Goal: Information Seeking & Learning: Find specific fact

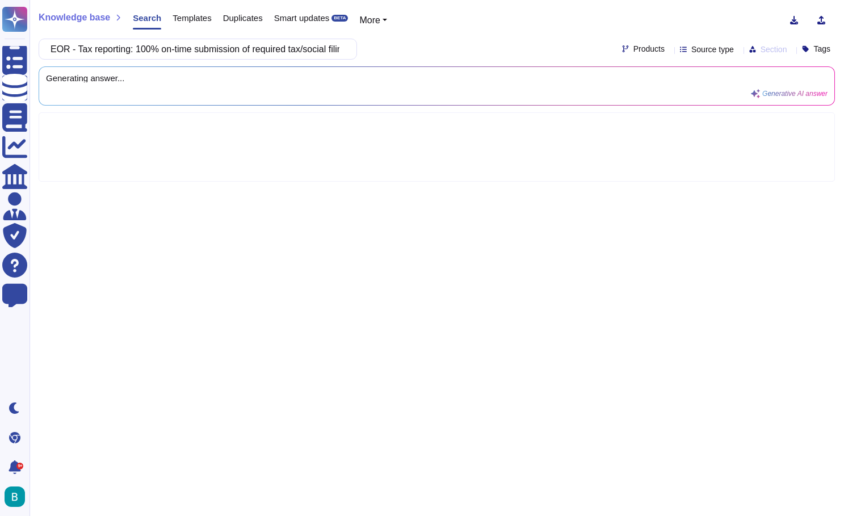
scroll to position [0, 33]
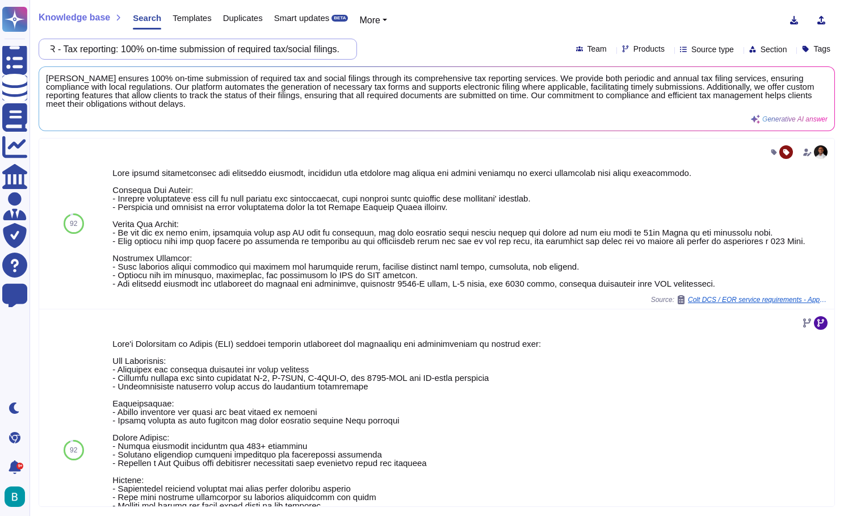
drag, startPoint x: 91, startPoint y: 50, endPoint x: 408, endPoint y: 57, distance: 317.2
click at [408, 57] on div "EOR - Tax reporting: 100% on-time submission of required tax/social filings. Te…" at bounding box center [437, 49] width 796 height 21
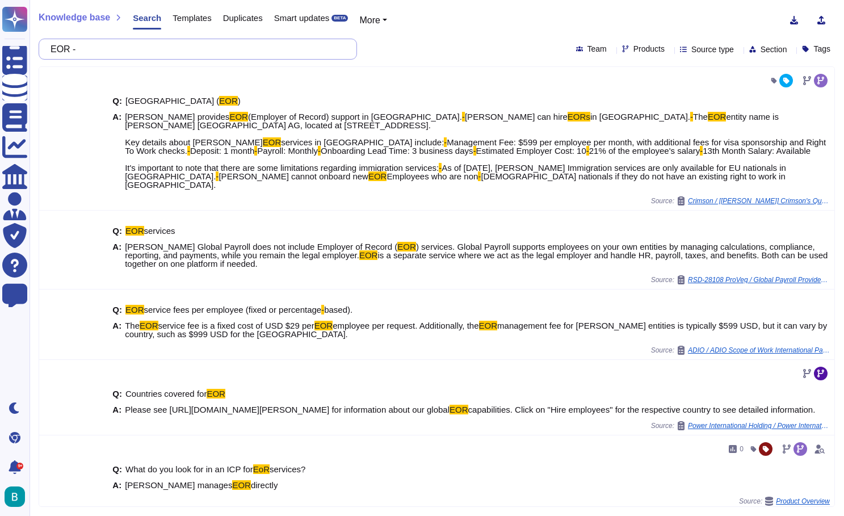
paste input "Misclassification risk: vendor assumes liability for penalties in case of prove…"
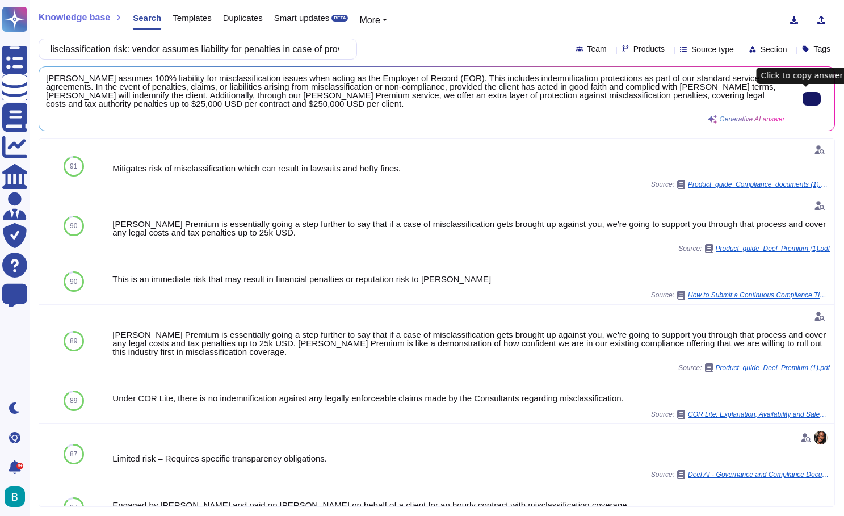
click at [802, 104] on button at bounding box center [811, 99] width 18 height 14
drag, startPoint x: 90, startPoint y: 51, endPoint x: 407, endPoint y: 69, distance: 317.6
click at [407, 69] on div "Knowledge base Search Templates Duplicates Smart updates BETA More EOR - Miscla…" at bounding box center [436, 258] width 814 height 516
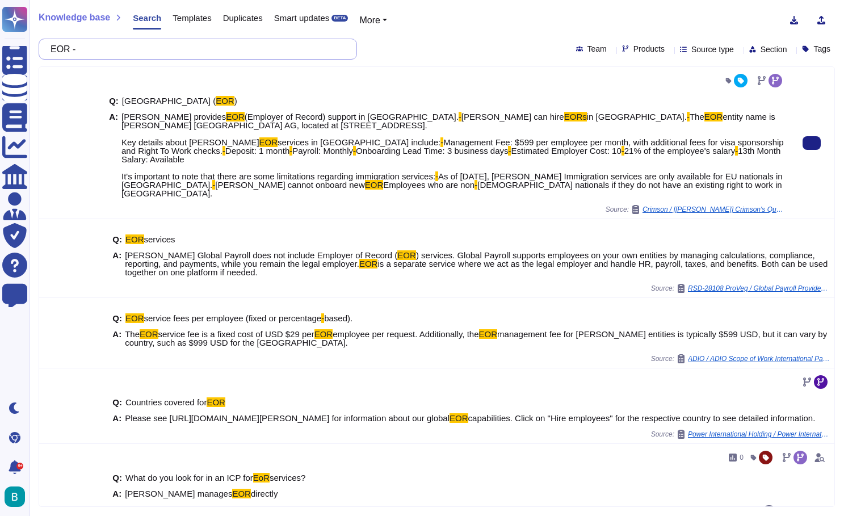
paste input "Audit support: provide compliance/audit documentation within 15 business days o…"
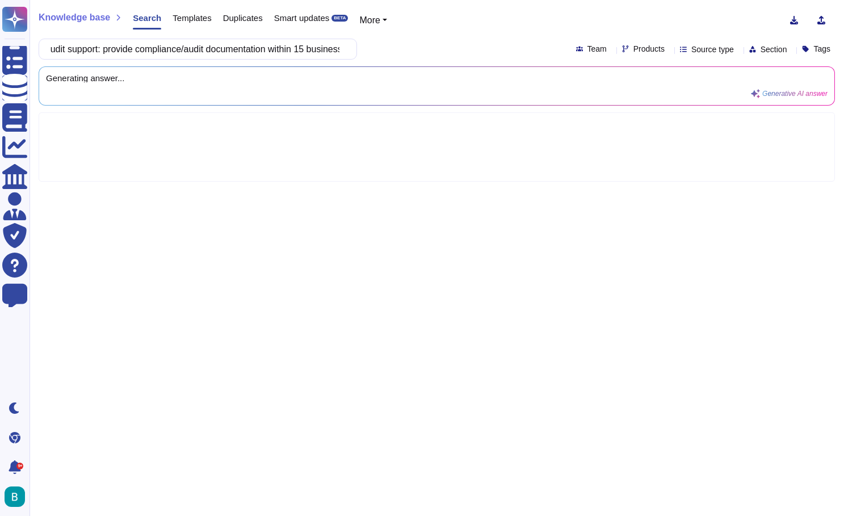
click at [443, 41] on div "EOR - Audit support: provide compliance/audit documentation within 15 business …" at bounding box center [437, 49] width 796 height 21
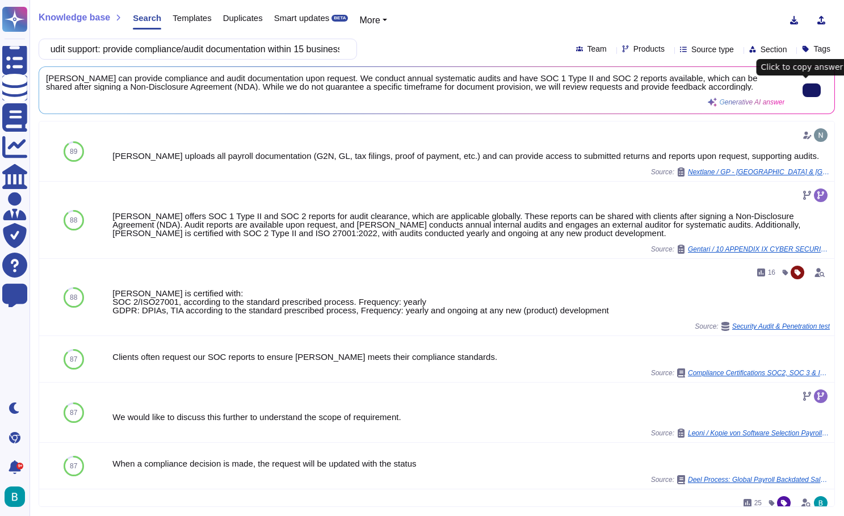
click at [810, 95] on button at bounding box center [811, 90] width 18 height 14
drag, startPoint x: 88, startPoint y: 52, endPoint x: 423, endPoint y: 52, distance: 334.1
click at [423, 52] on div "EOR - Audit support: provide compliance/audit documentation within 15 business …" at bounding box center [437, 49] width 796 height 21
paste input "Response time for queries (employee/[DEMOGRAPHIC_DATA]): within 2 business days"
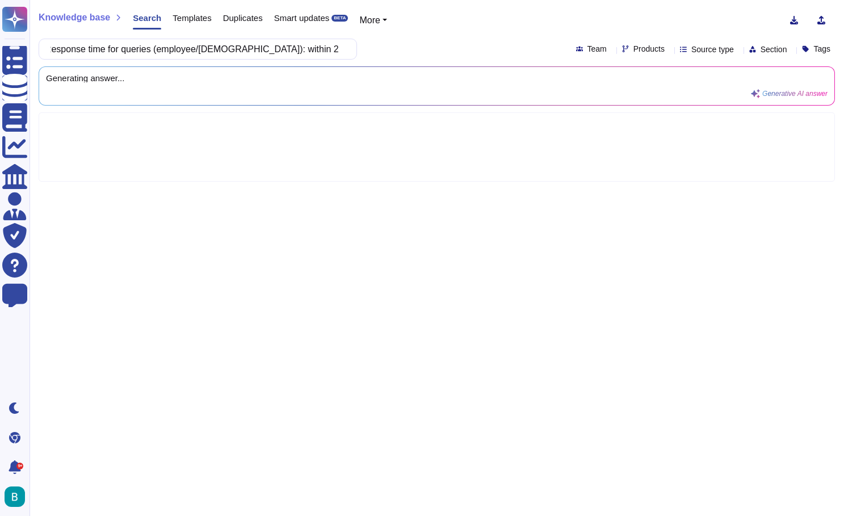
click at [440, 48] on div "EOR - Response time for queries (employee/[DEMOGRAPHIC_DATA]): within 2 busines…" at bounding box center [437, 49] width 796 height 21
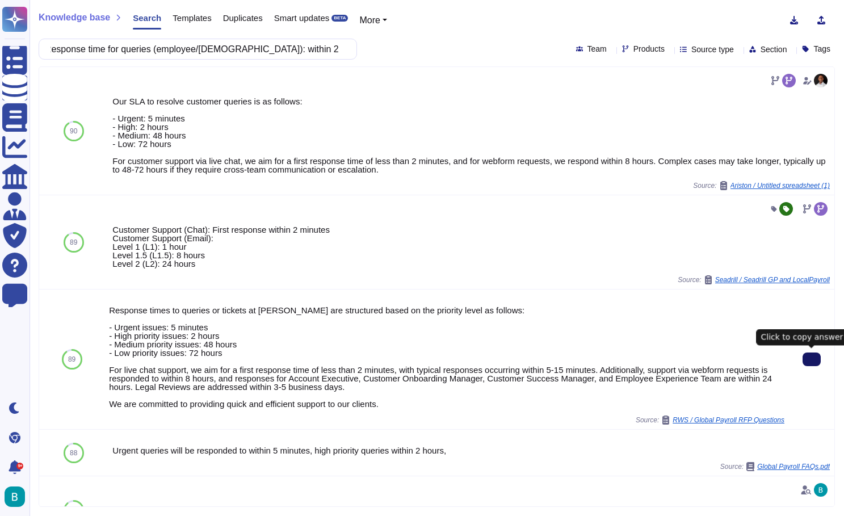
click at [811, 359] on icon at bounding box center [811, 359] width 0 height 0
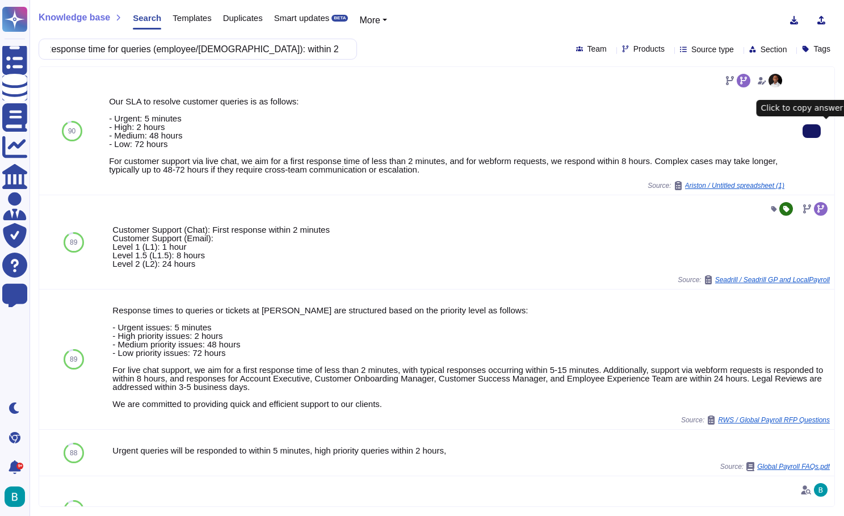
click at [815, 136] on button at bounding box center [811, 131] width 18 height 14
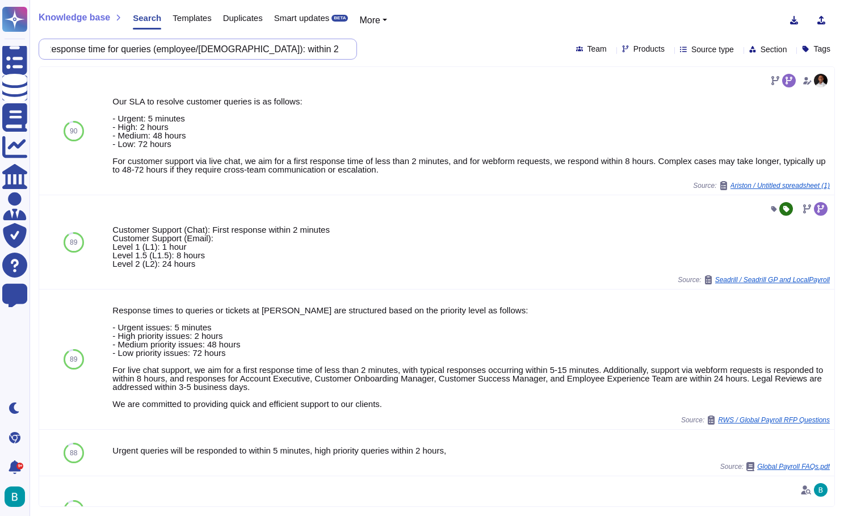
drag, startPoint x: 91, startPoint y: 49, endPoint x: 389, endPoint y: 60, distance: 298.0
click at [389, 60] on div "Knowledge base Search Templates Duplicates Smart updates BETA More EOR - Respon…" at bounding box center [436, 258] width 814 height 516
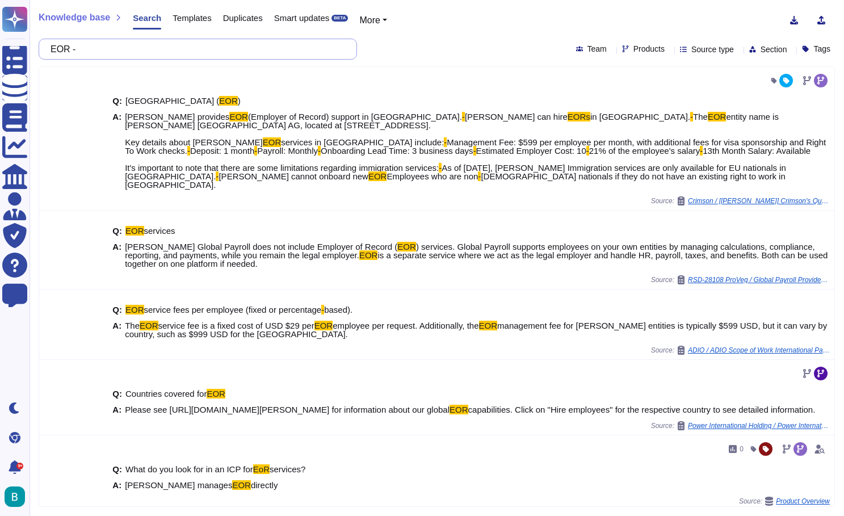
paste input "Resolution of HR/payroll issues: within 5 business days."
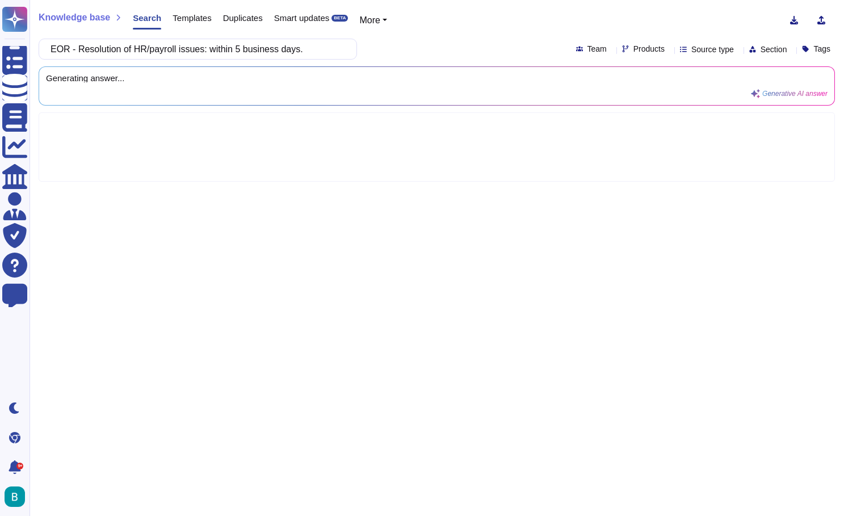
click at [473, 43] on div "EOR - Resolution of HR/payroll issues: within 5 business days. Team Products So…" at bounding box center [437, 49] width 796 height 21
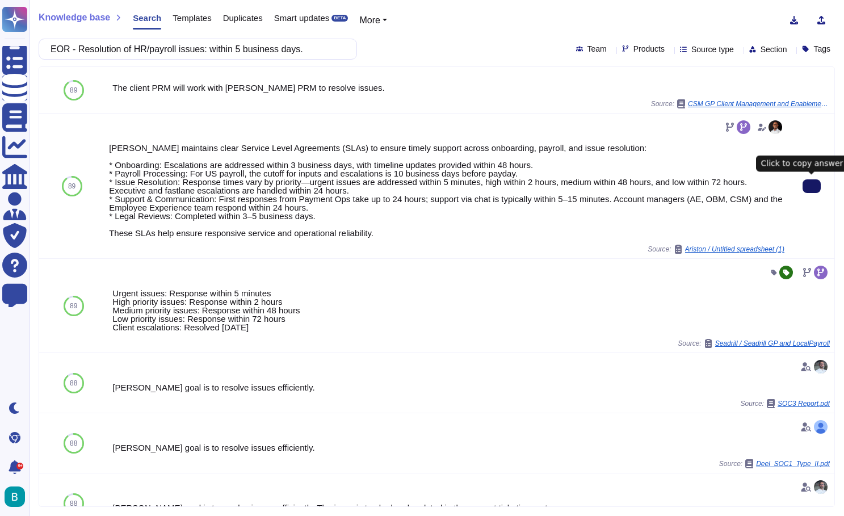
click at [816, 191] on button at bounding box center [811, 186] width 18 height 14
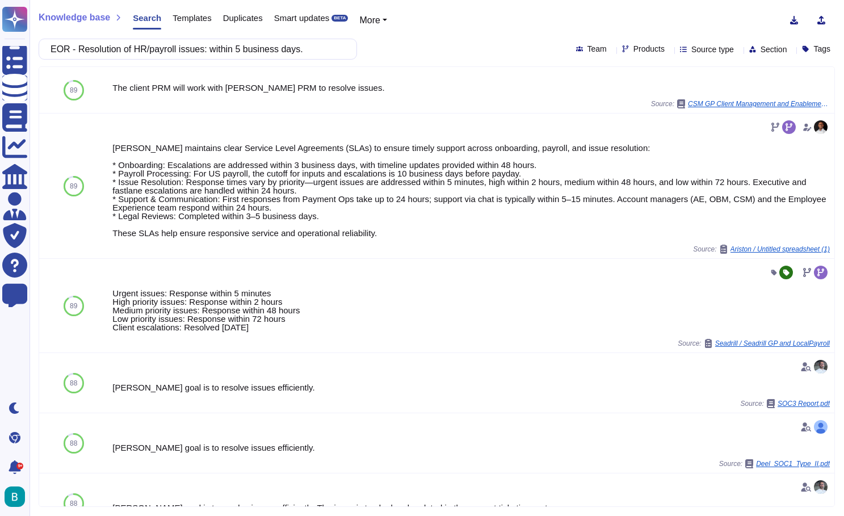
click at [461, 4] on div "Knowledge base Search Templates Duplicates Smart updates BETA More EOR - Resolu…" at bounding box center [436, 258] width 814 height 516
click at [240, 52] on input "EOR - Resolution of HR/payroll issues: within 5 business days." at bounding box center [195, 49] width 300 height 20
paste input "Dedicated account manager: available within 24 hours of escalation"
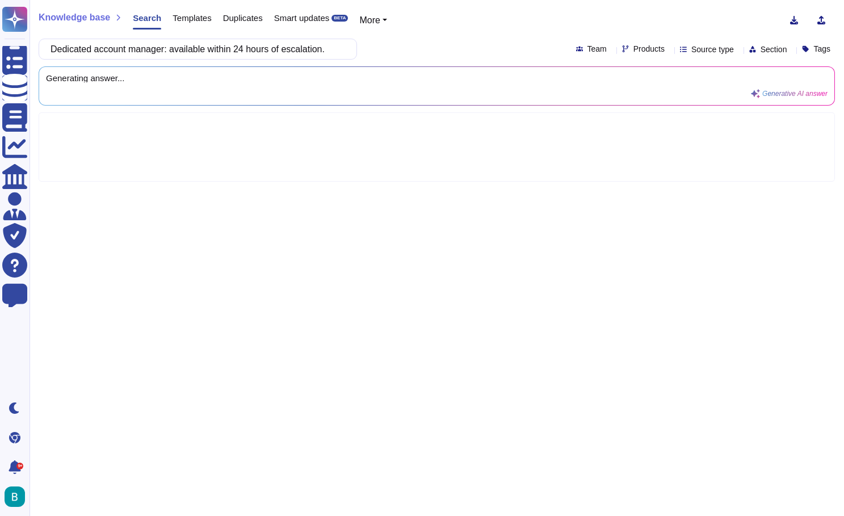
click at [478, 45] on div "Dedicated account manager: available within 24 hours of escalation. Team Produc…" at bounding box center [437, 49] width 796 height 21
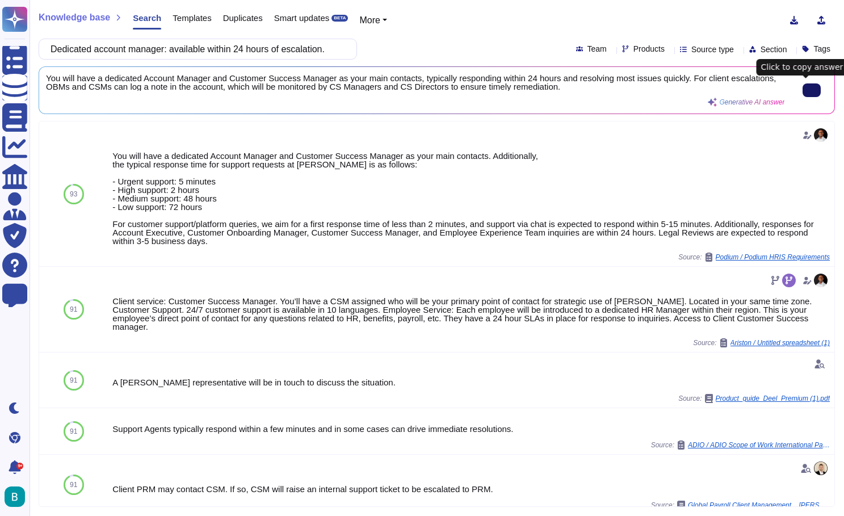
click at [811, 90] on icon at bounding box center [811, 90] width 0 height 0
click at [94, 52] on input "Dedicated account manager: available within 24 hours of escalation." at bounding box center [195, 49] width 300 height 20
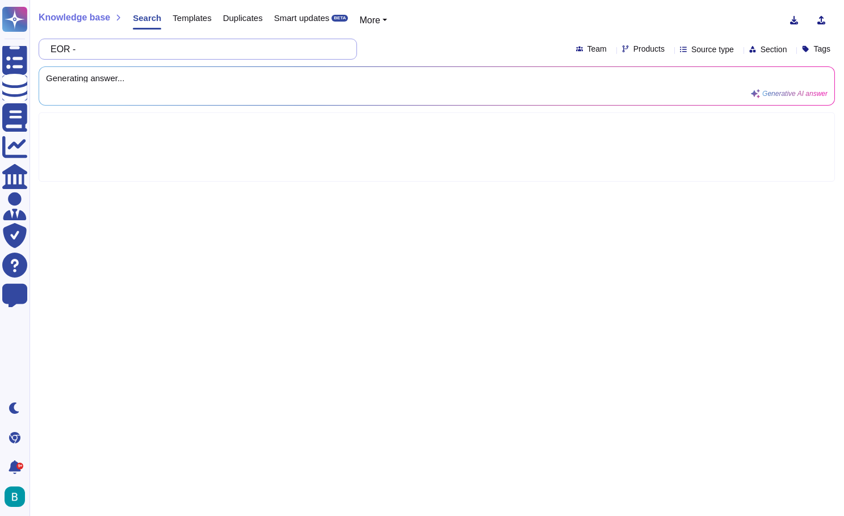
paste input "Monthly reports: workforce headcount, spend, compliance delivered within 5 busi…"
click at [428, 52] on div "EOR - Monthly reports: workforce headcount, spend, compliance delivered within …" at bounding box center [437, 49] width 796 height 21
type input "EOR - Monthly reports: workforce headcount, spend, compliance delivered within …"
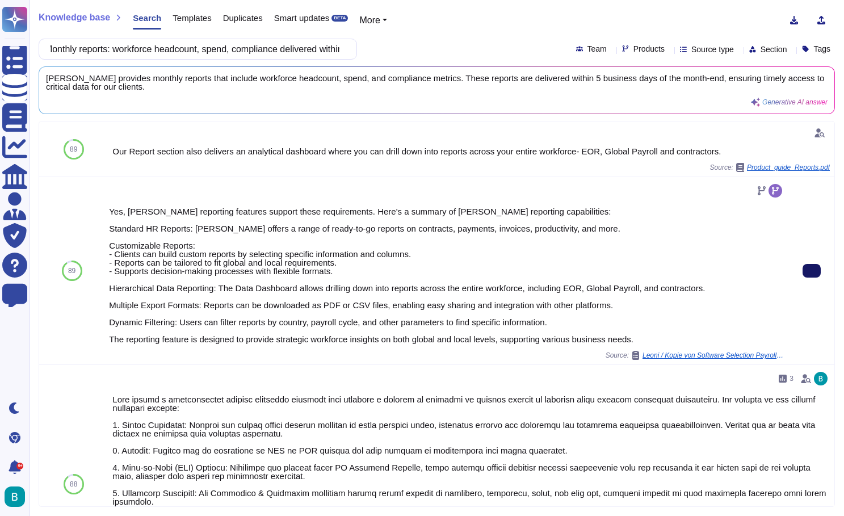
click at [819, 270] on button at bounding box center [811, 271] width 18 height 14
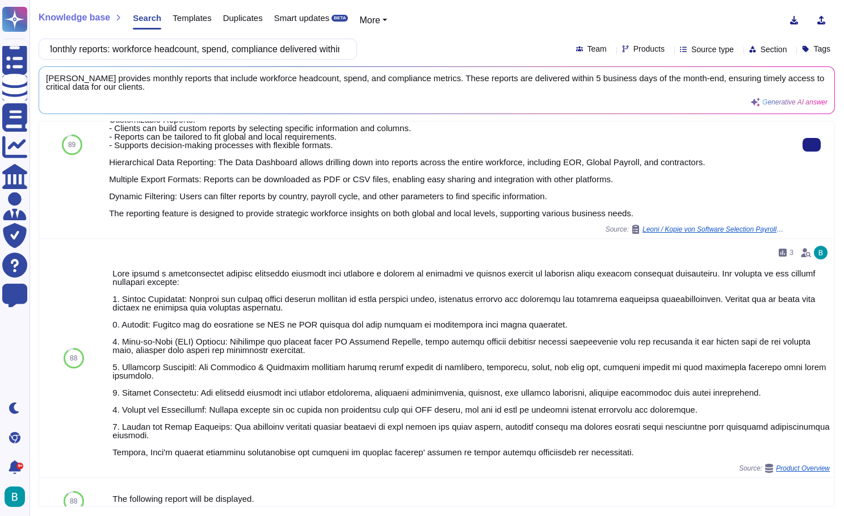
scroll to position [231, 0]
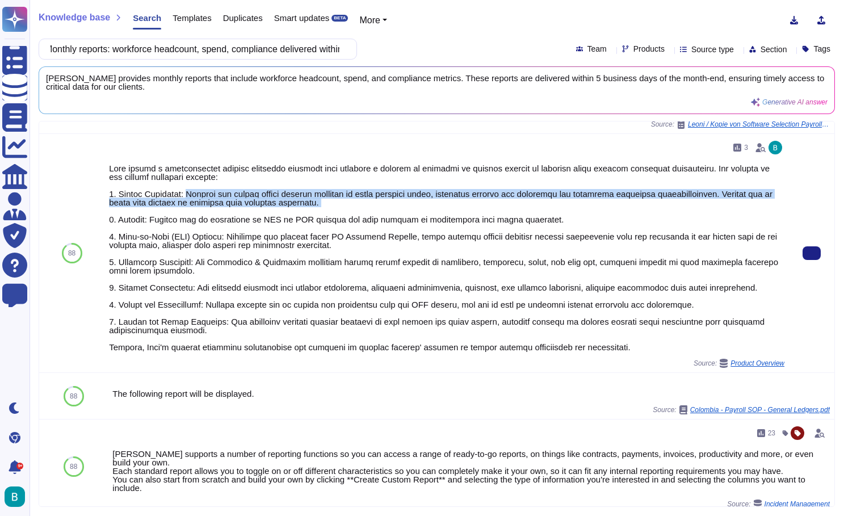
drag, startPoint x: 336, startPoint y: 208, endPoint x: 193, endPoint y: 192, distance: 143.2
click at [193, 192] on div at bounding box center [446, 257] width 675 height 187
copy div "Clients can create custom reports tailored to their specific needs, including o…"
